Goal: Transaction & Acquisition: Purchase product/service

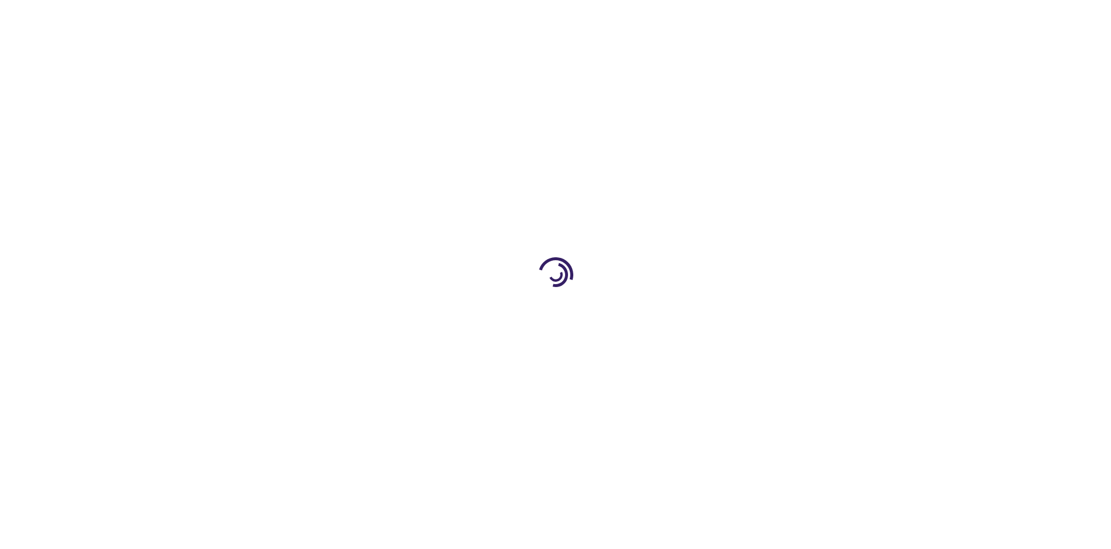
click at [735, 18] on link "Log In" at bounding box center [733, 17] width 23 height 9
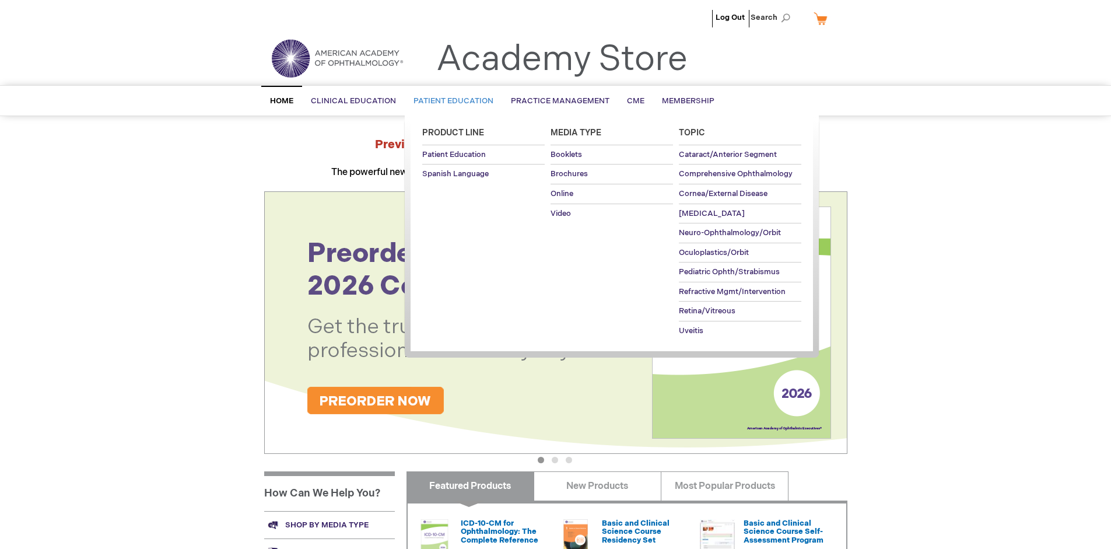
click at [450, 101] on span "Patient Education" at bounding box center [454, 100] width 80 height 9
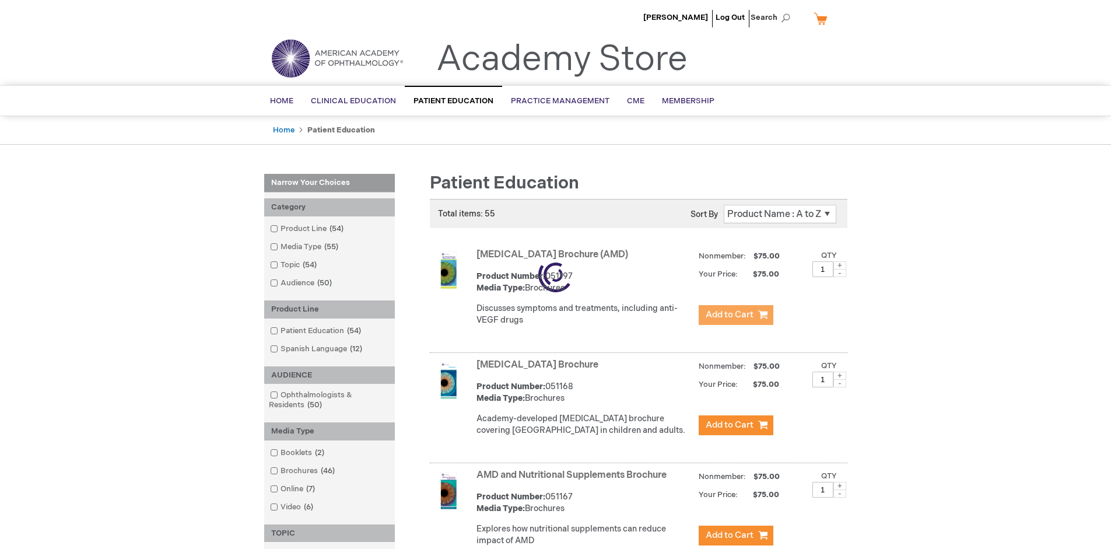
click at [736, 315] on span "Add to Cart" at bounding box center [730, 314] width 48 height 11
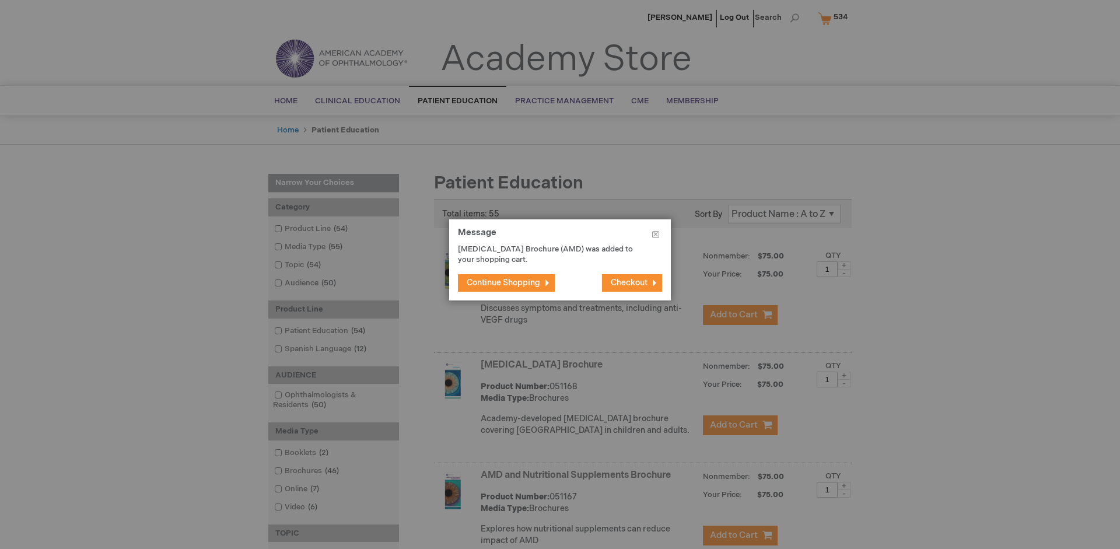
click at [504, 282] on span "Continue Shopping" at bounding box center [504, 283] width 74 height 10
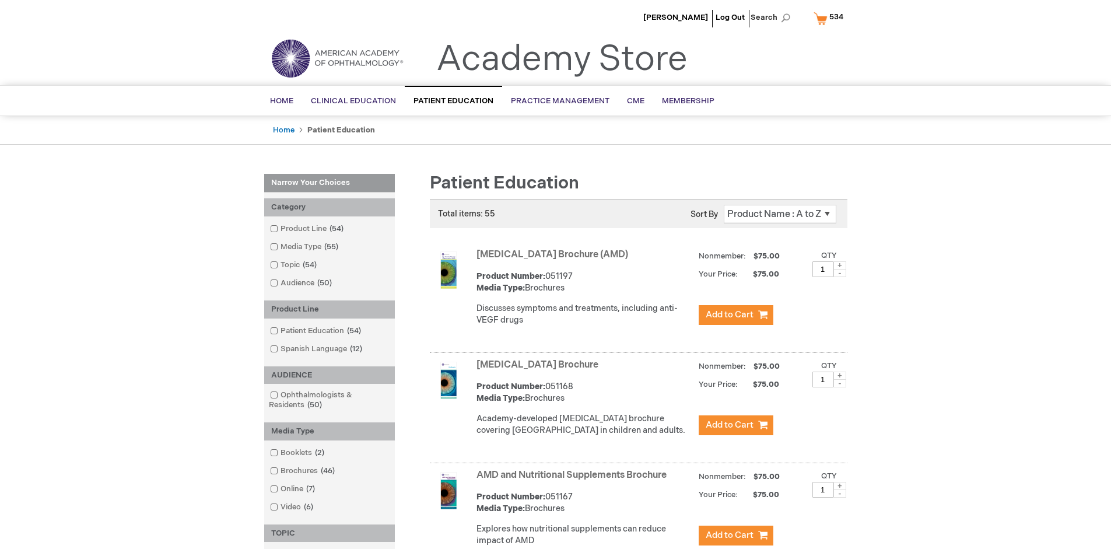
click at [574, 481] on link "AMD and Nutritional Supplements Brochure" at bounding box center [572, 475] width 190 height 11
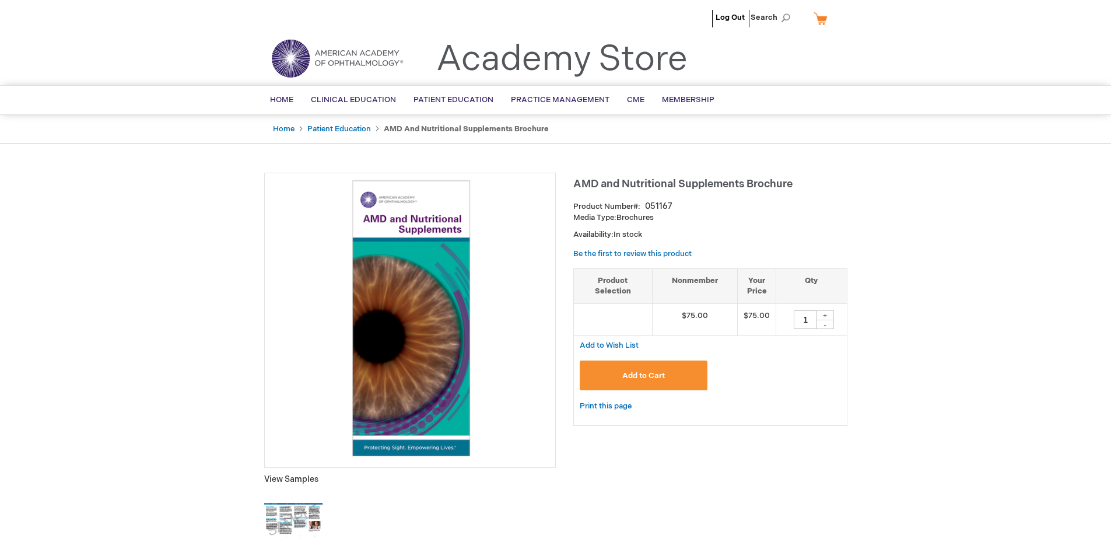
type input "1"
click at [644, 375] on span "Add to Cart" at bounding box center [644, 375] width 43 height 9
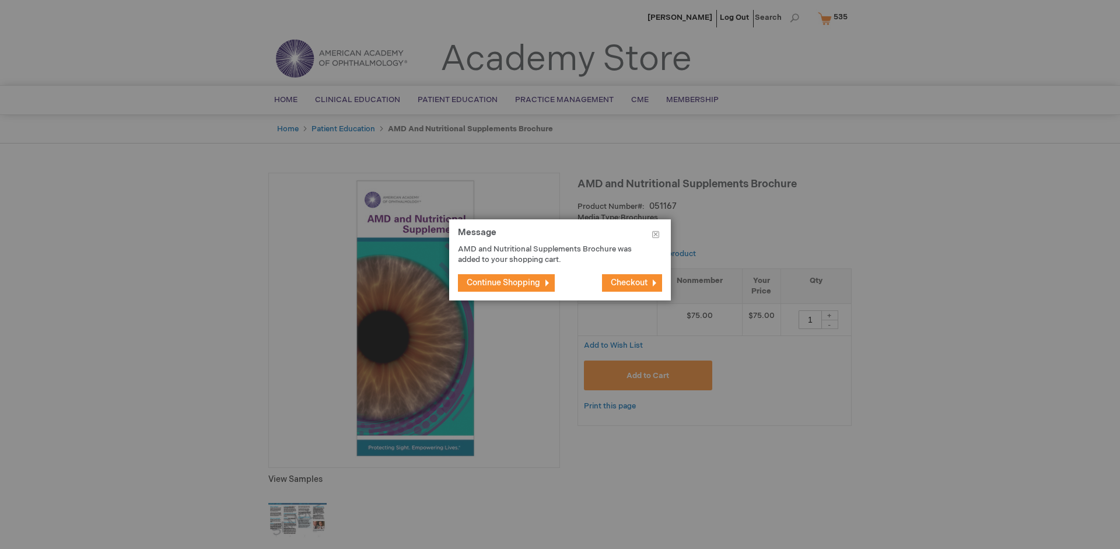
click at [504, 282] on span "Continue Shopping" at bounding box center [504, 283] width 74 height 10
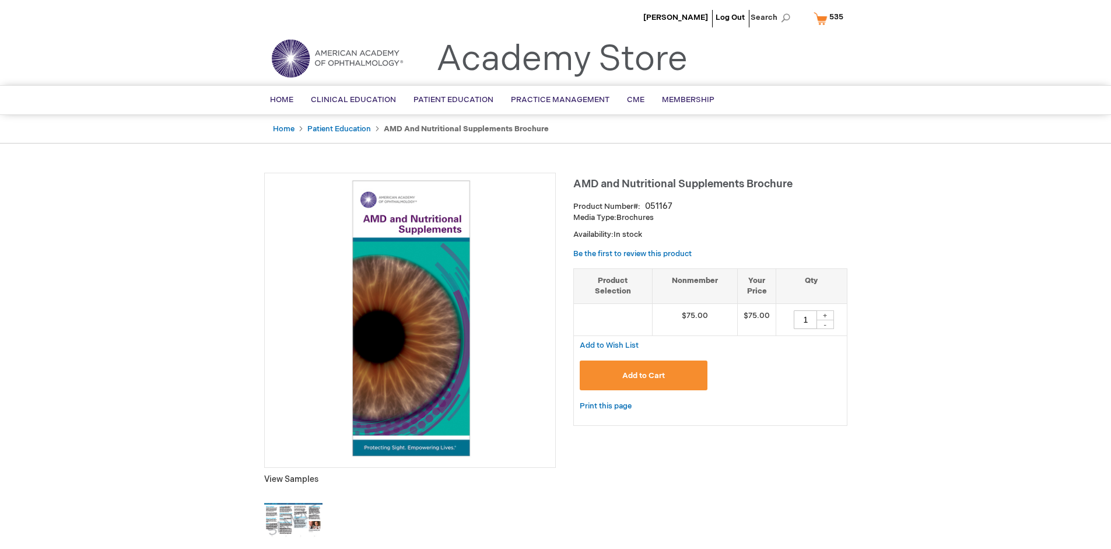
click at [831, 18] on span "535" at bounding box center [837, 16] width 14 height 9
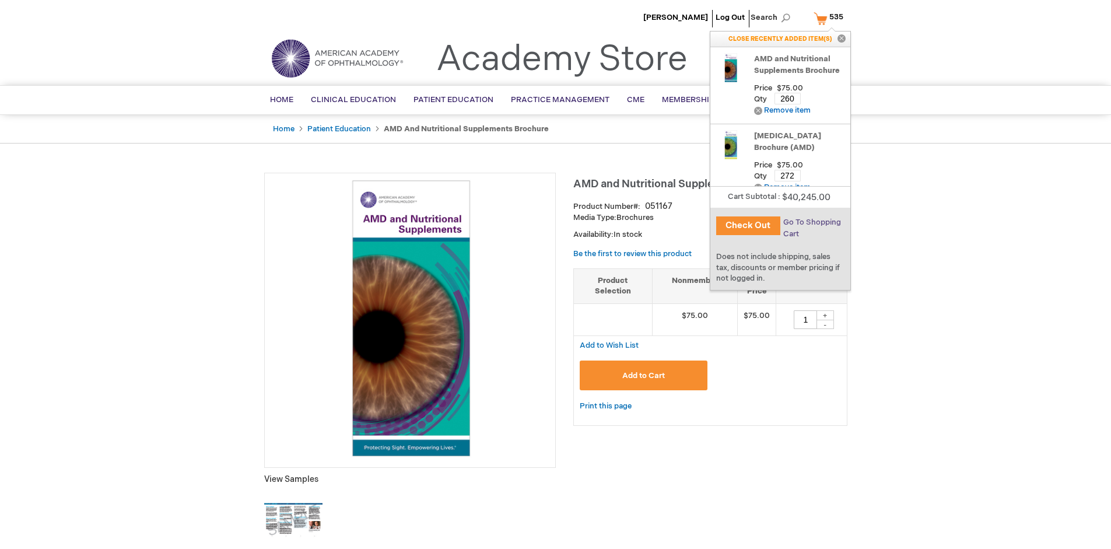
click at [812, 222] on span "Go To Shopping Cart" at bounding box center [813, 228] width 58 height 21
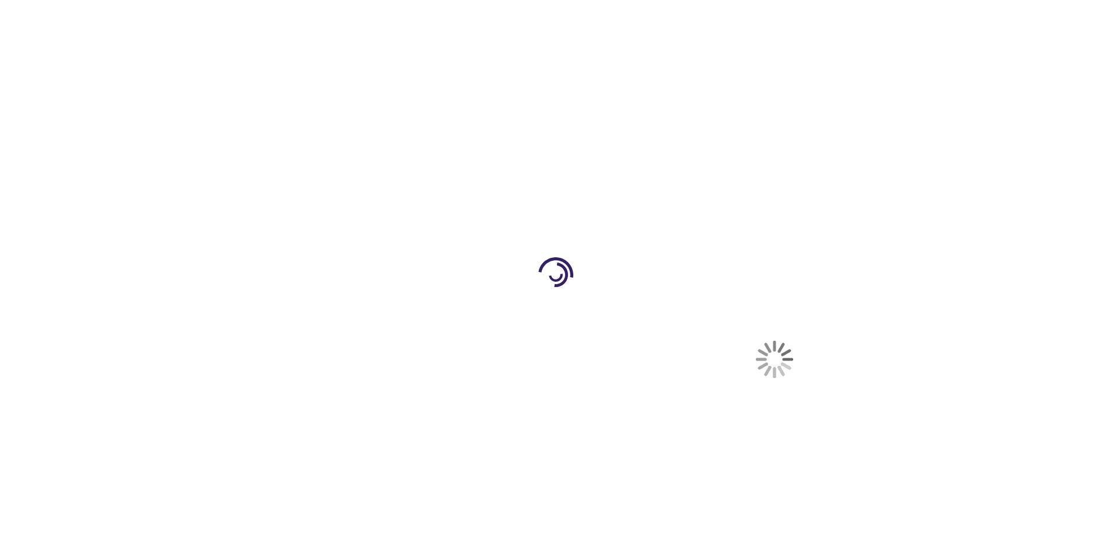
select select "US"
select select "41"
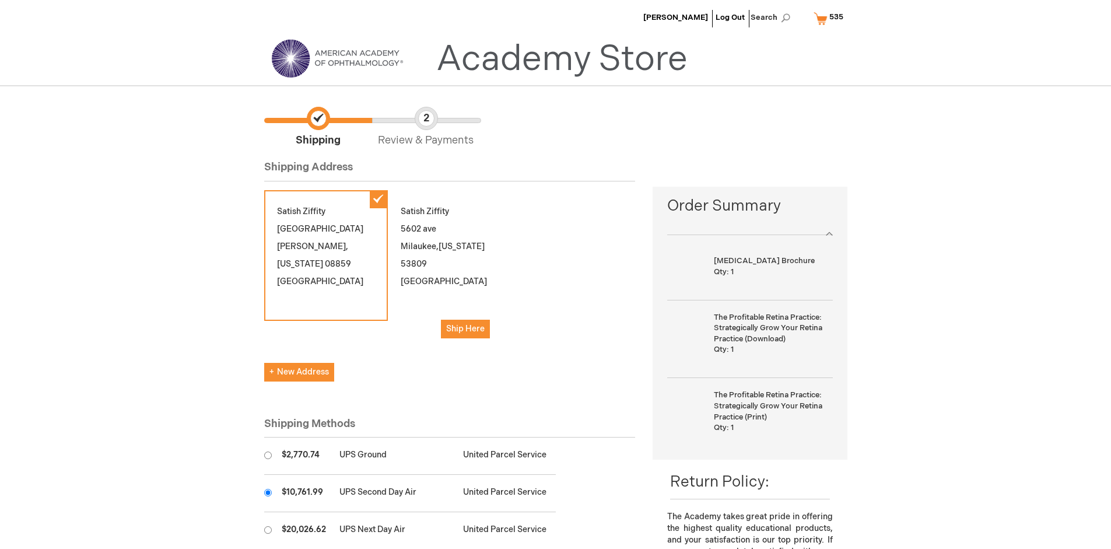
click at [268, 492] on input "radio" at bounding box center [268, 493] width 8 height 8
